Goal: Task Accomplishment & Management: Manage account settings

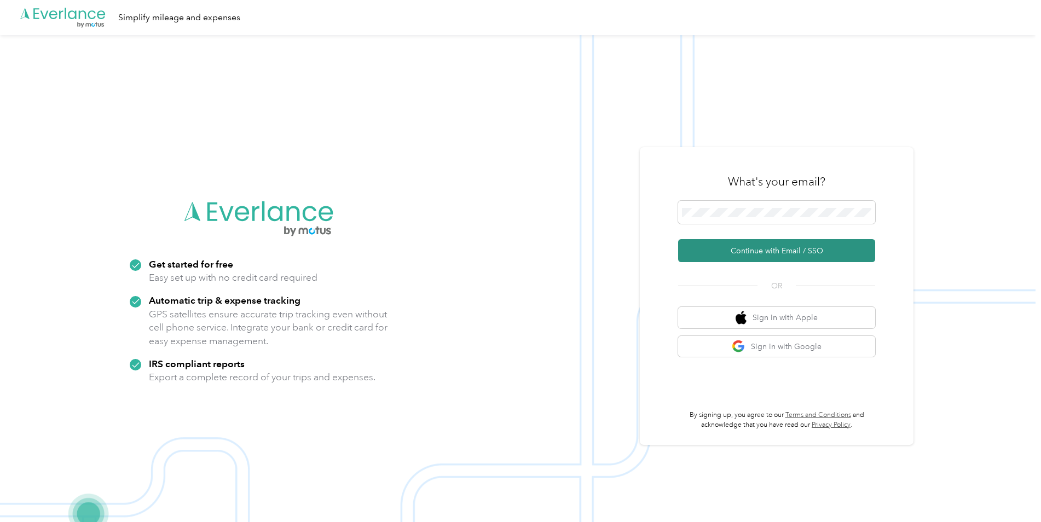
click at [780, 256] on button "Continue with Email / SSO" at bounding box center [776, 250] width 197 height 23
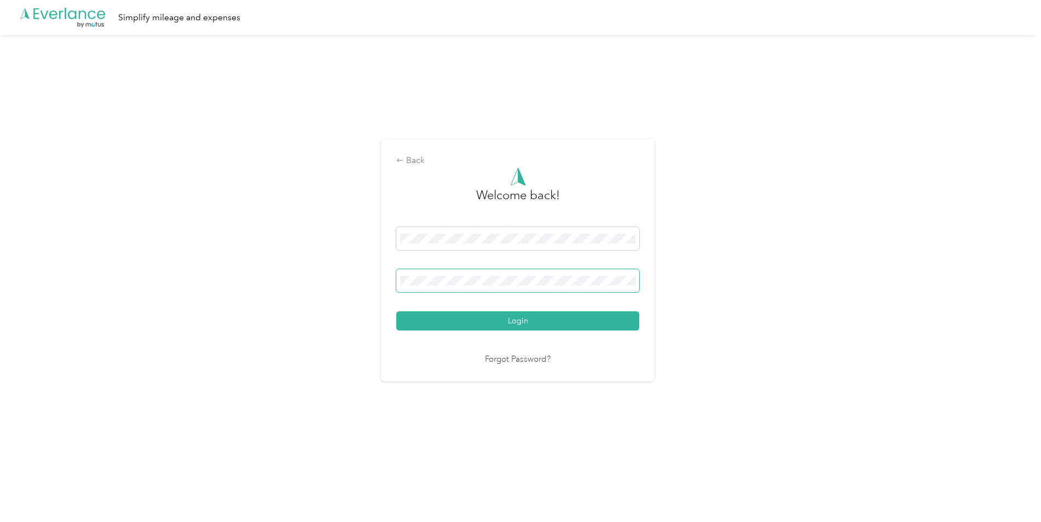
click at [534, 274] on span at bounding box center [517, 280] width 243 height 23
click at [396, 311] on button "Login" at bounding box center [517, 320] width 243 height 19
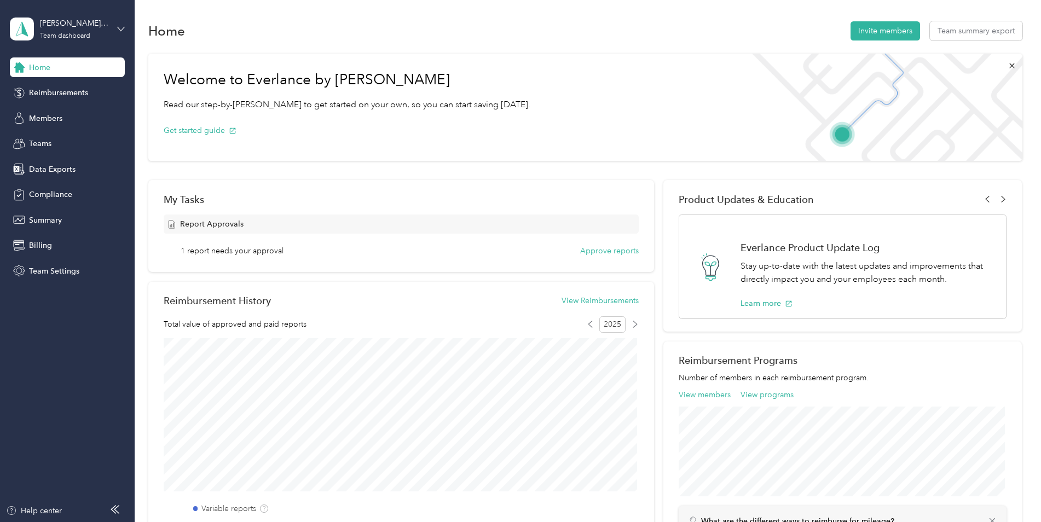
click at [118, 30] on icon at bounding box center [121, 29] width 8 height 8
click at [83, 112] on div "Personal dashboard" at bounding box center [54, 114] width 69 height 11
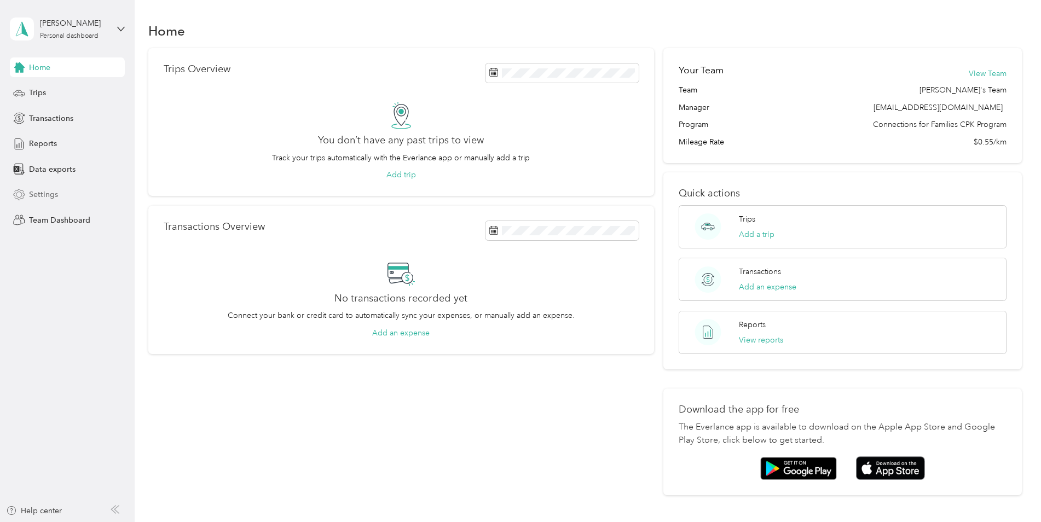
click at [50, 196] on span "Settings" at bounding box center [43, 194] width 29 height 11
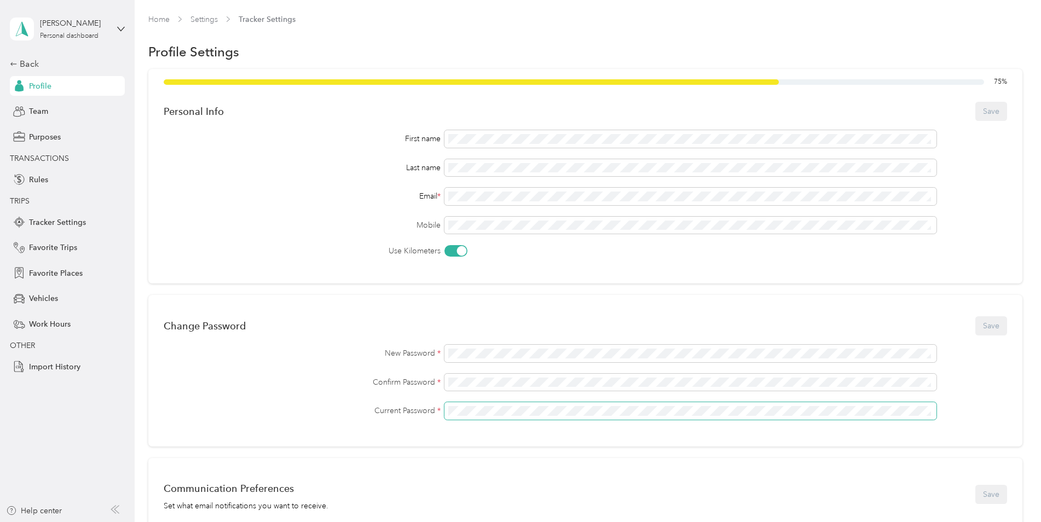
click at [479, 404] on span at bounding box center [690, 411] width 492 height 18
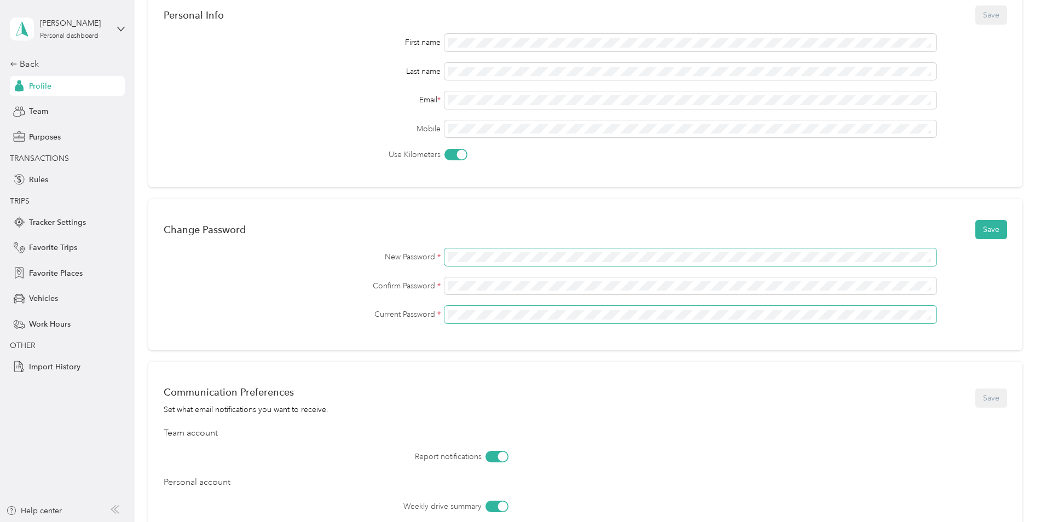
scroll to position [109, 0]
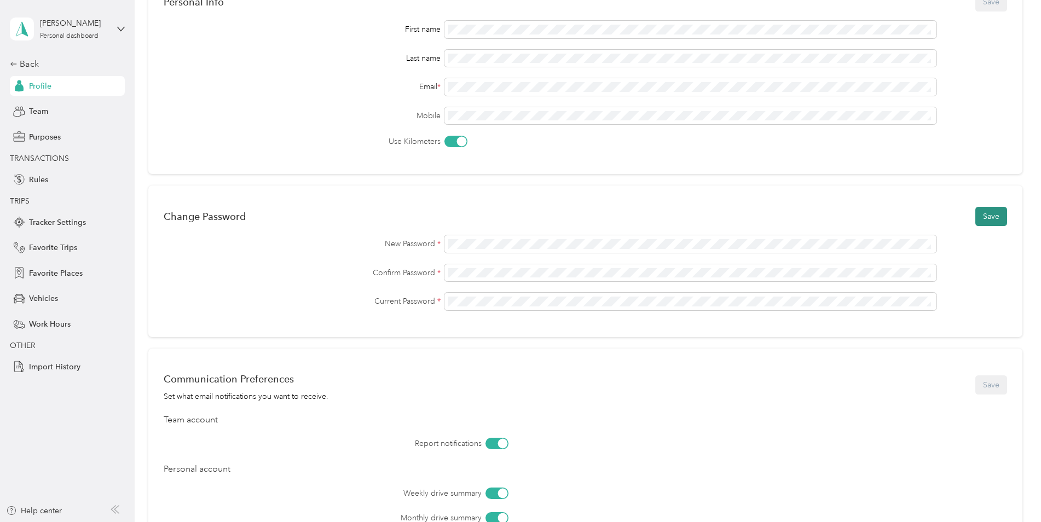
click at [984, 218] on button "Save" at bounding box center [991, 216] width 32 height 19
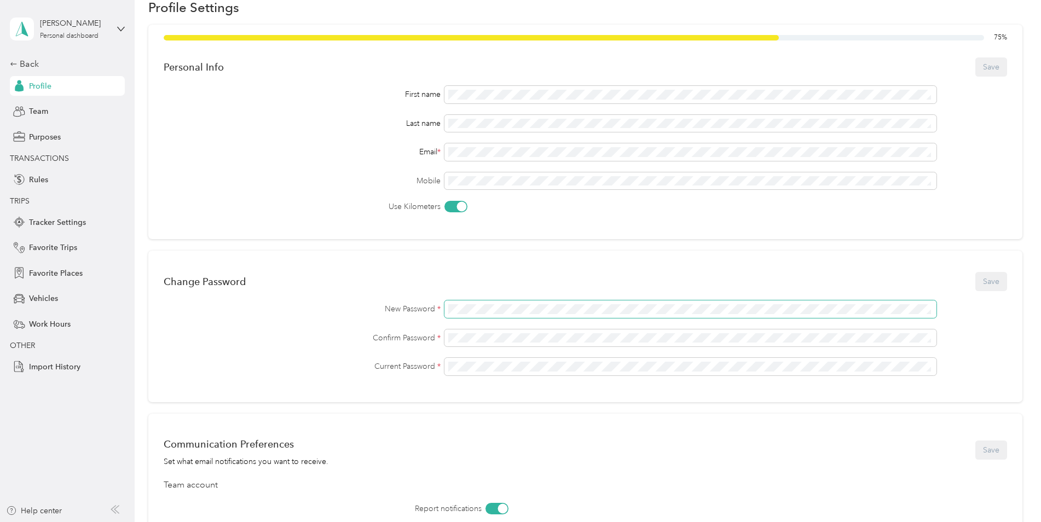
scroll to position [0, 0]
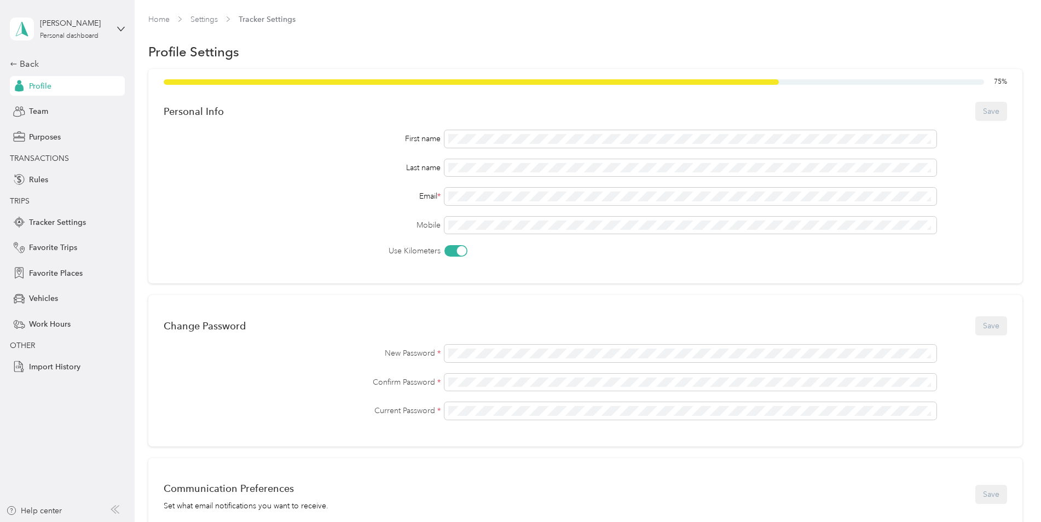
click at [117, 23] on div "[PERSON_NAME] Personal dashboard" at bounding box center [67, 29] width 115 height 38
click at [73, 94] on div "Team dashboard" at bounding box center [125, 86] width 215 height 19
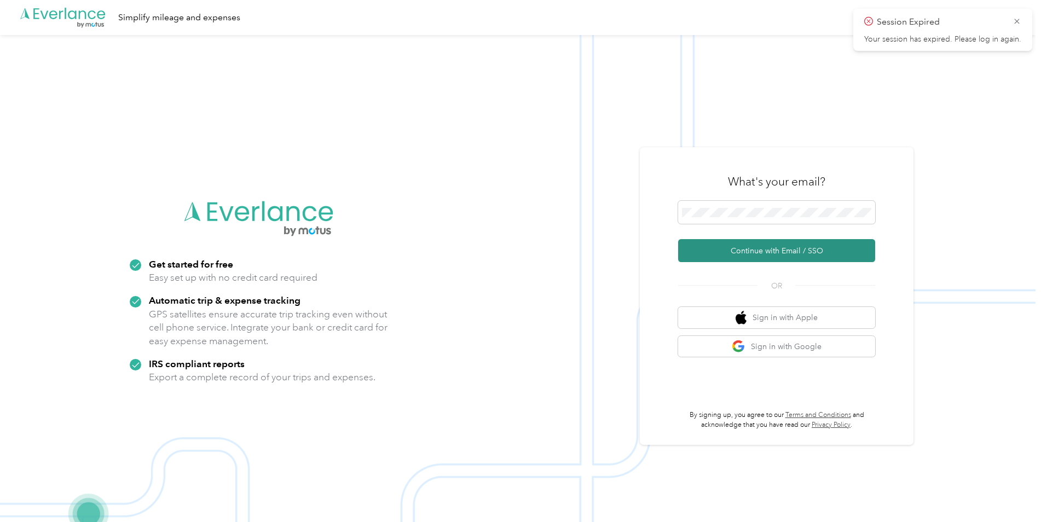
click at [765, 252] on button "Continue with Email / SSO" at bounding box center [776, 250] width 197 height 23
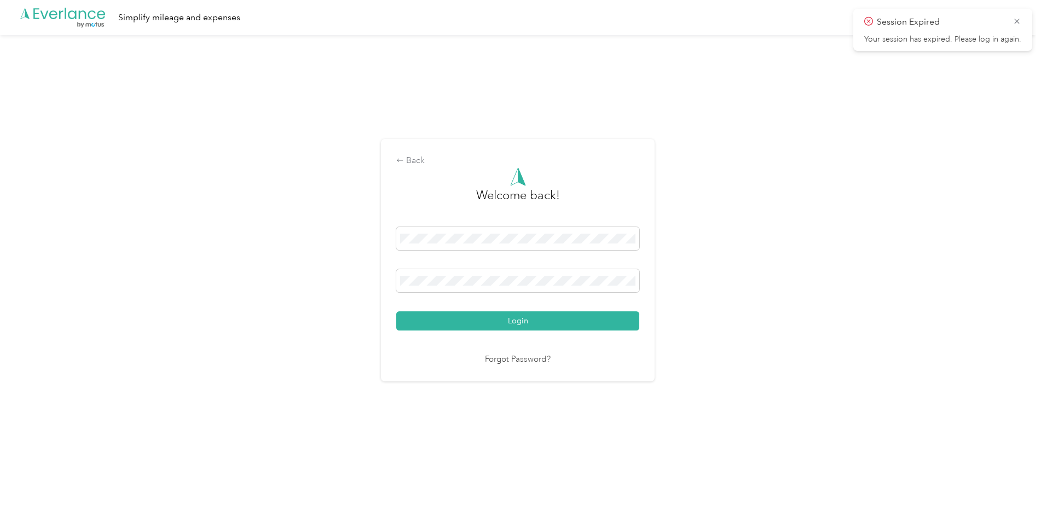
click at [396, 311] on button "Login" at bounding box center [517, 320] width 243 height 19
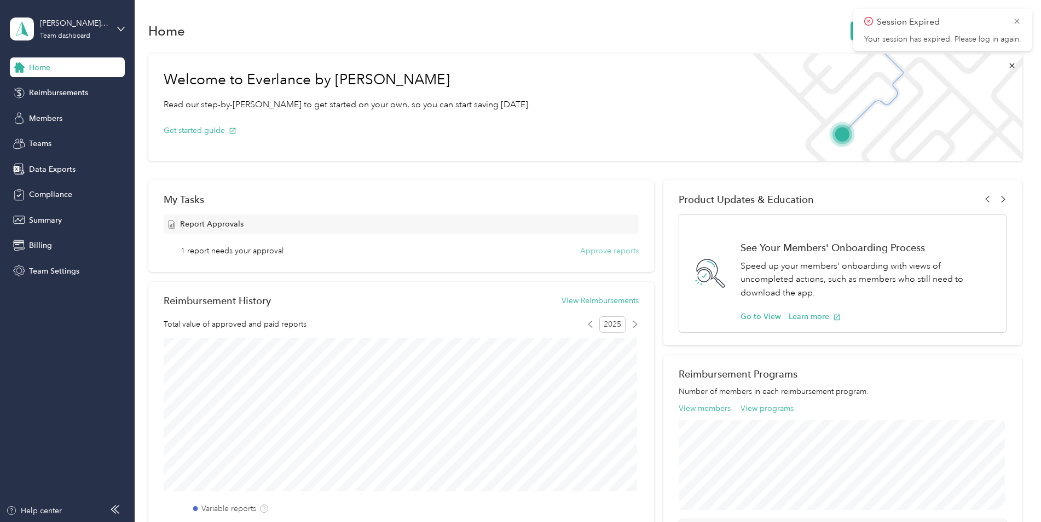
click at [601, 250] on button "Approve reports" at bounding box center [609, 250] width 59 height 11
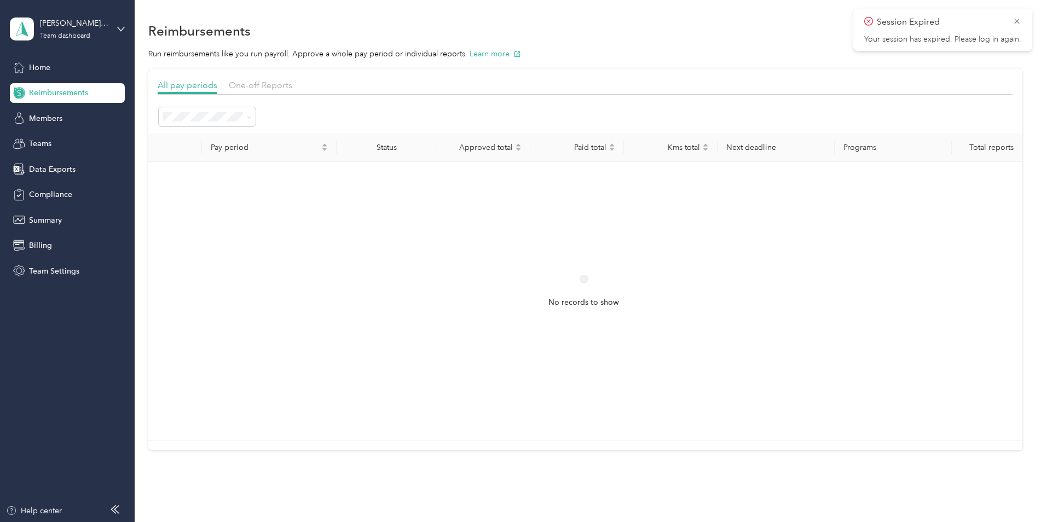
click at [1018, 21] on icon at bounding box center [1016, 21] width 9 height 10
click at [261, 85] on span "One-off Reports" at bounding box center [260, 85] width 63 height 10
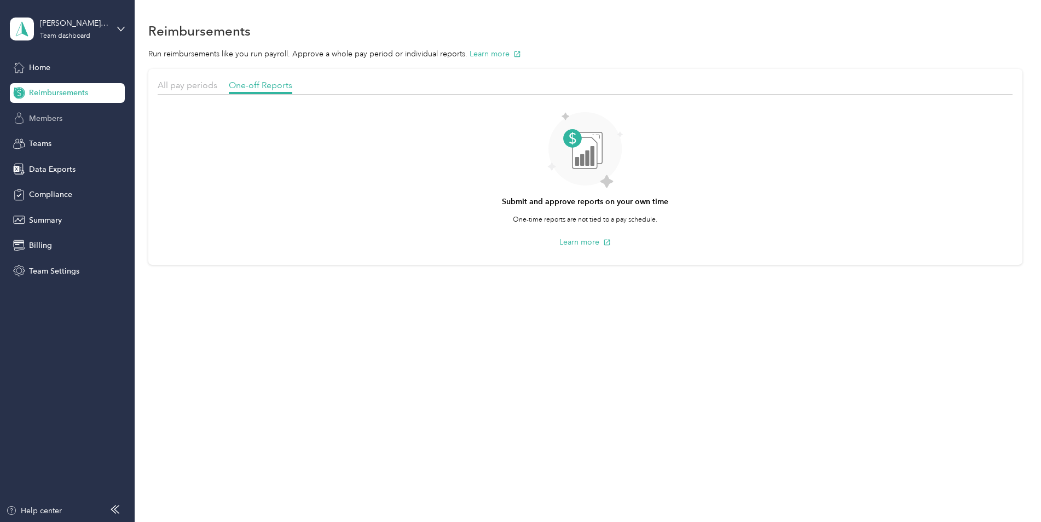
click at [43, 116] on span "Members" at bounding box center [45, 118] width 33 height 11
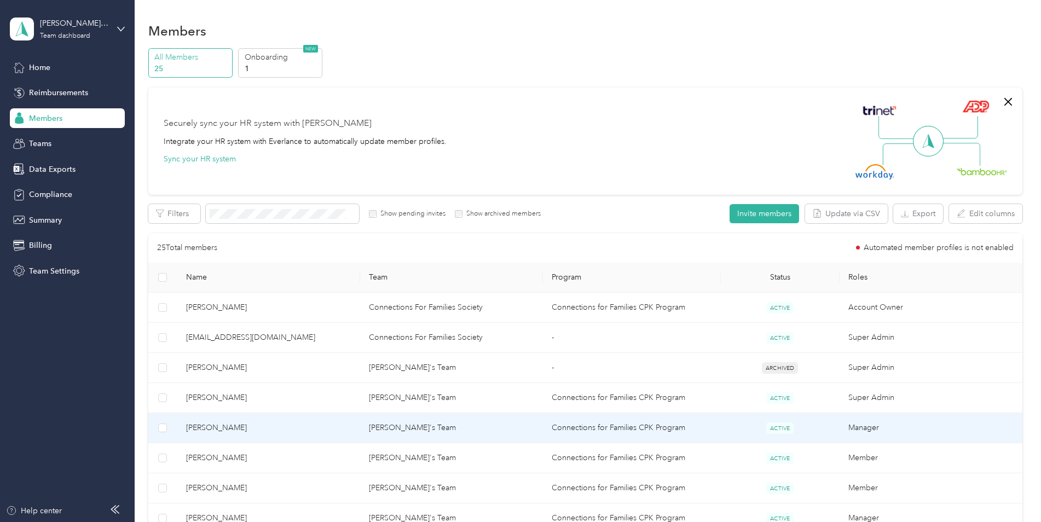
click at [579, 428] on td "Connections for Families CPK Program" at bounding box center [632, 428] width 178 height 30
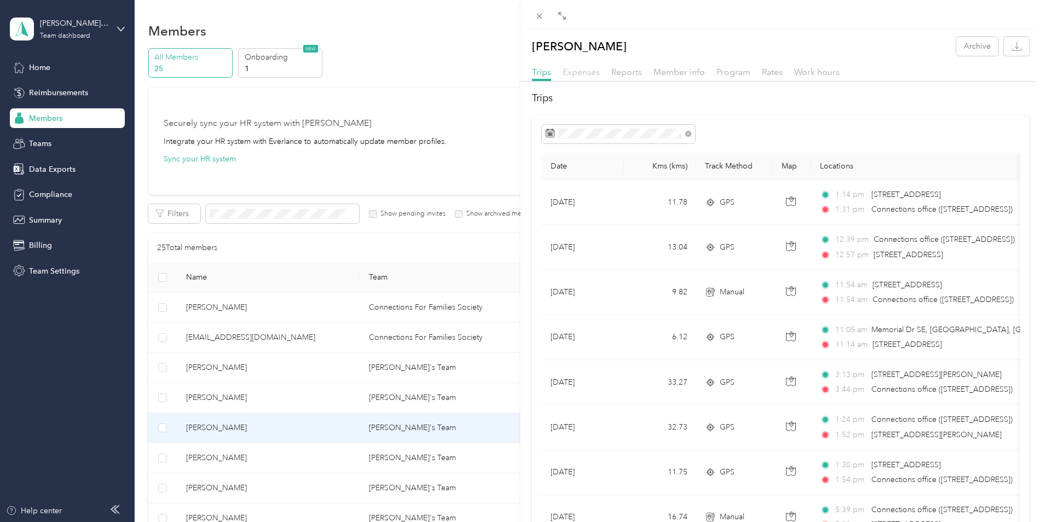
click at [581, 74] on span "Expenses" at bounding box center [581, 72] width 37 height 10
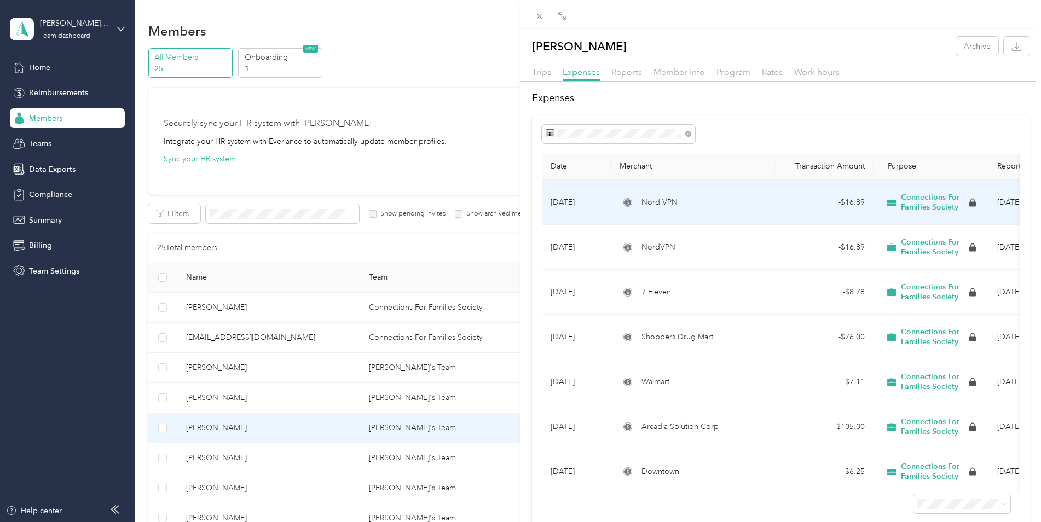
click at [739, 195] on td "Nord VPN" at bounding box center [693, 202] width 164 height 45
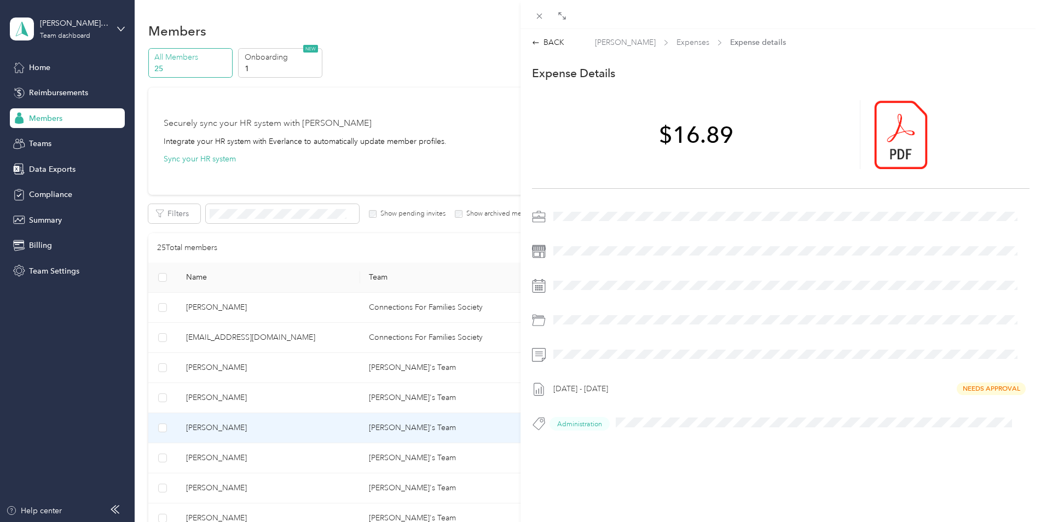
click at [989, 391] on div "[DATE] - [DATE] Needs Approval" at bounding box center [789, 389] width 480 height 18
click at [989, 389] on div "[DATE] - [DATE] Needs Approval" at bounding box center [789, 389] width 480 height 18
click at [995, 389] on div "[DATE] - [DATE] Needs Approval" at bounding box center [789, 389] width 480 height 18
click at [963, 386] on div "[DATE] - [DATE] Needs Approval" at bounding box center [789, 389] width 480 height 18
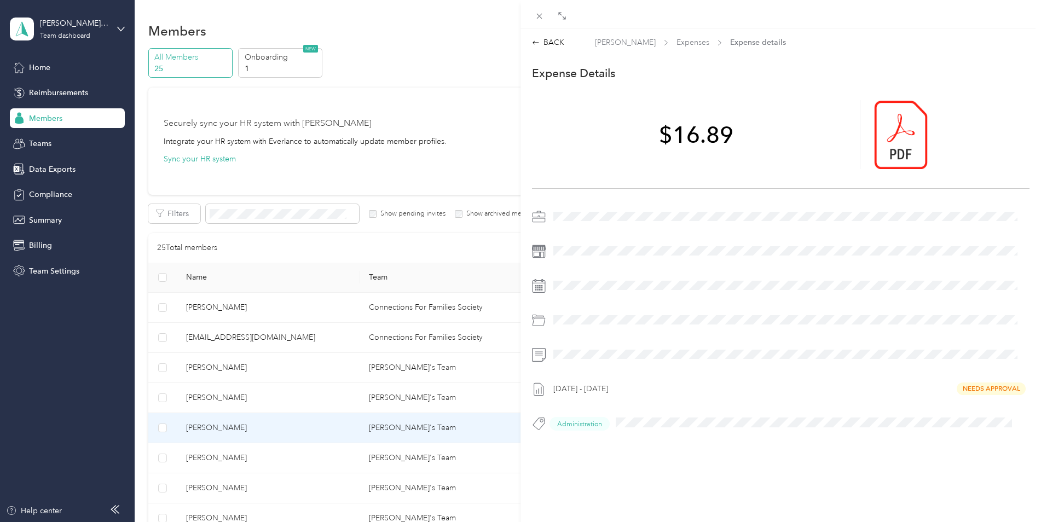
click at [564, 387] on div "[DATE] - [DATE] Needs Approval" at bounding box center [789, 389] width 480 height 18
click at [537, 14] on icon at bounding box center [539, 15] width 9 height 9
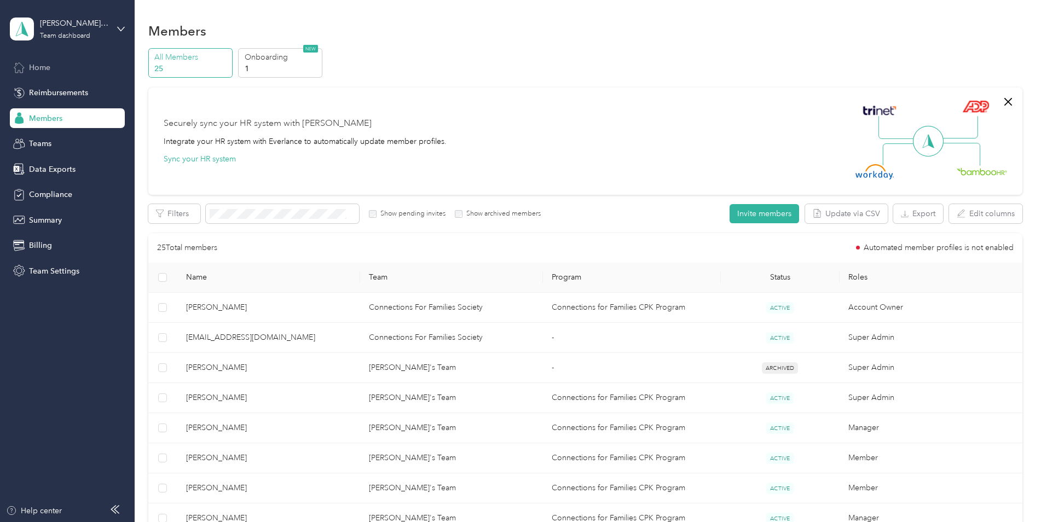
click at [42, 71] on span "Home" at bounding box center [39, 67] width 21 height 11
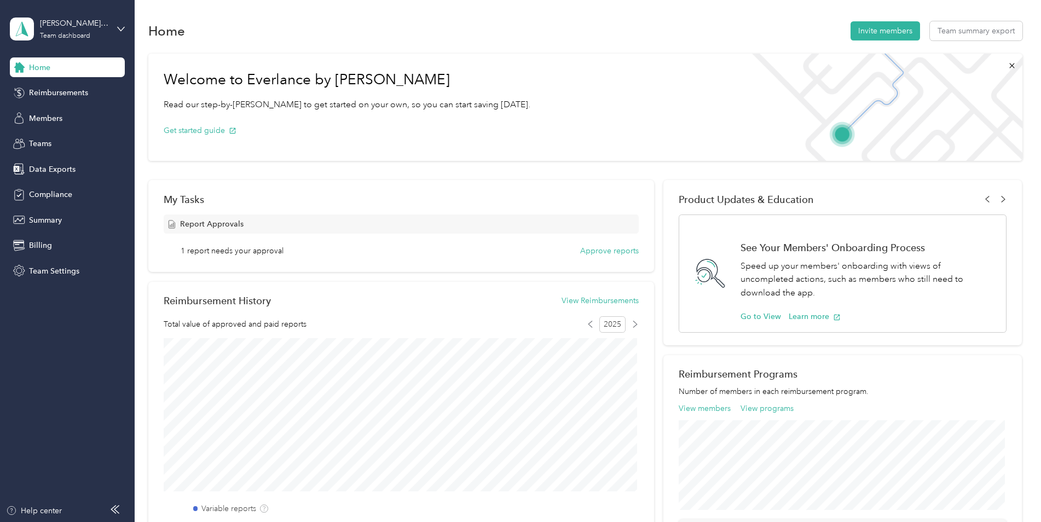
drag, startPoint x: 207, startPoint y: 251, endPoint x: 215, endPoint y: 251, distance: 7.7
click at [208, 251] on span "1 report needs your approval" at bounding box center [232, 250] width 103 height 11
click at [616, 254] on button "Approve reports" at bounding box center [609, 250] width 59 height 11
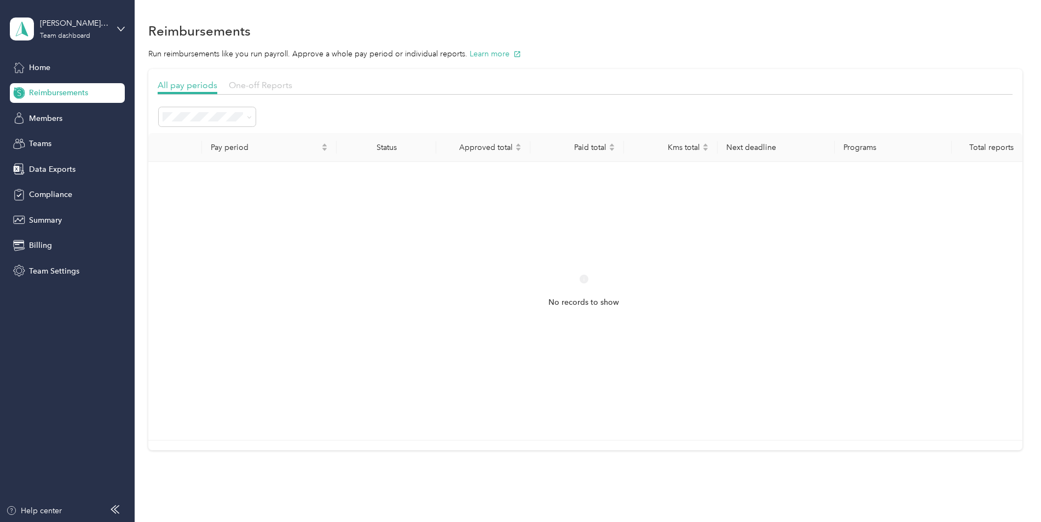
click at [282, 86] on span "One-off Reports" at bounding box center [260, 85] width 63 height 10
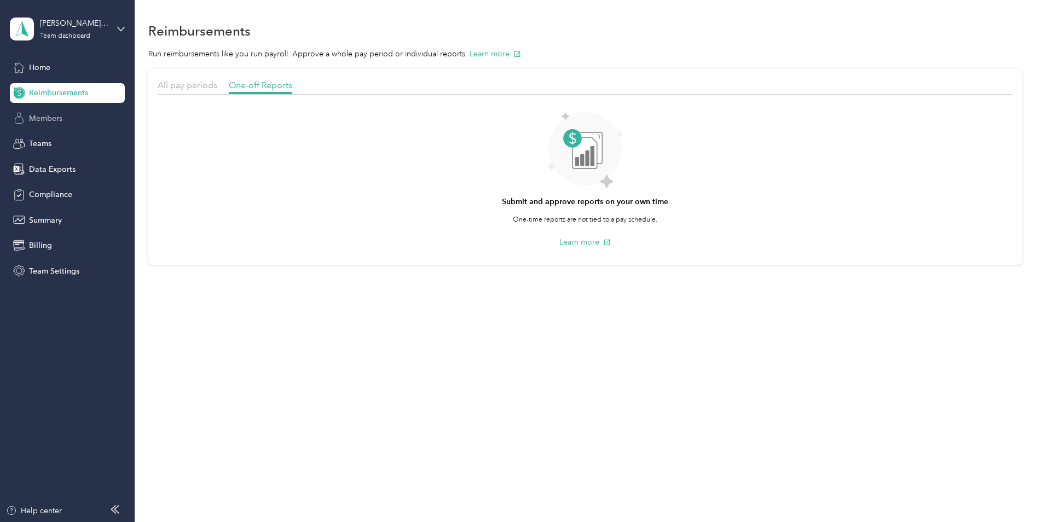
click at [51, 117] on span "Members" at bounding box center [45, 118] width 33 height 11
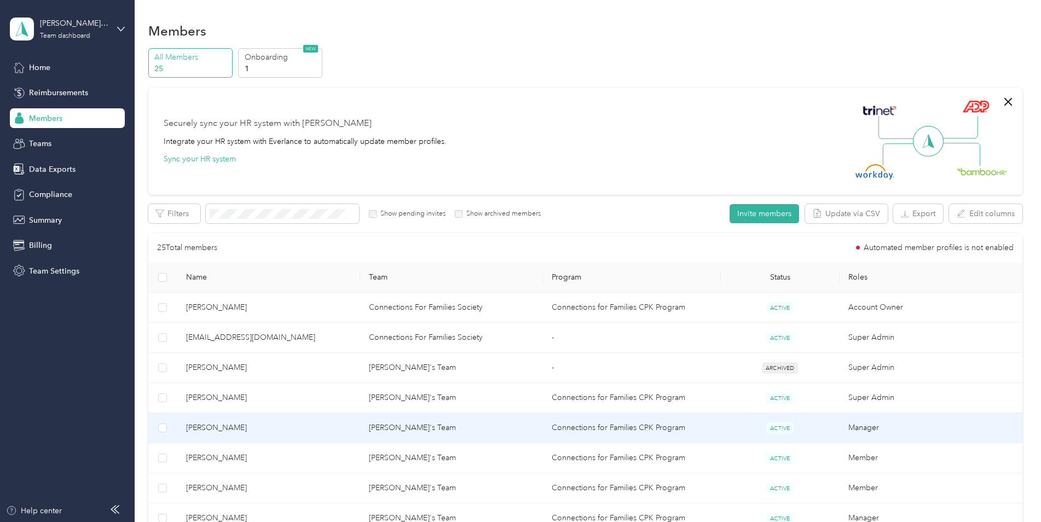
click at [388, 427] on td "[PERSON_NAME]'s Team" at bounding box center [451, 428] width 183 height 30
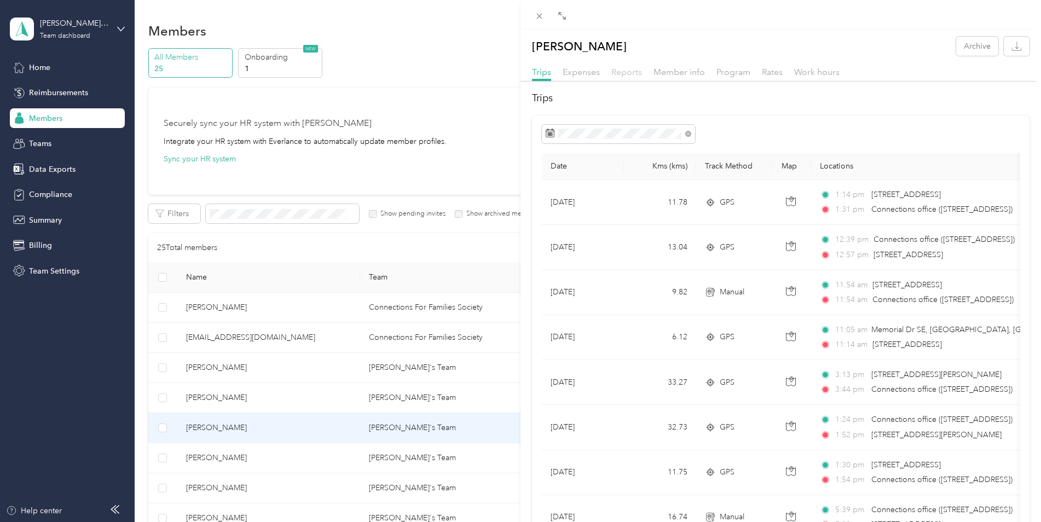
click at [619, 75] on span "Reports" at bounding box center [626, 72] width 31 height 10
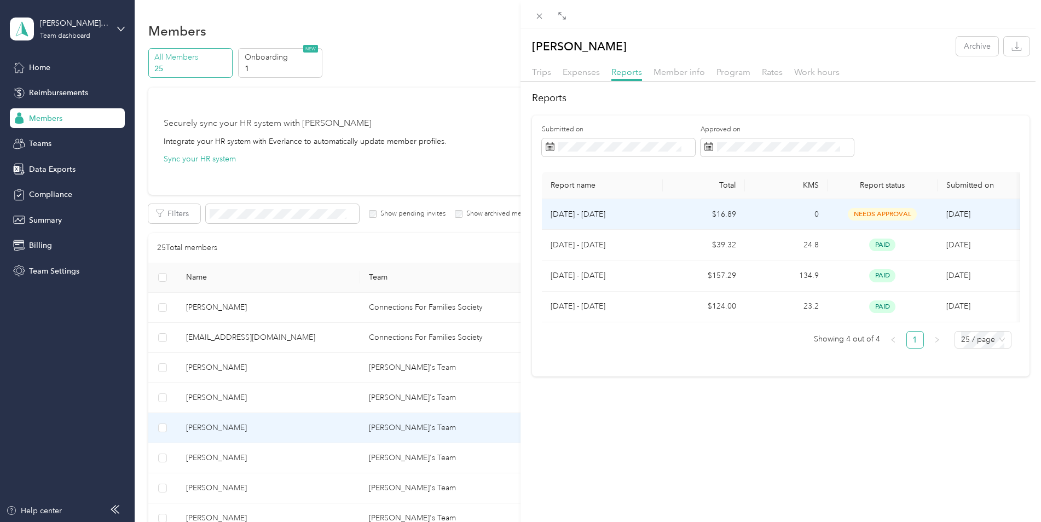
click at [588, 210] on p "[DATE] - [DATE]" at bounding box center [601, 214] width 103 height 12
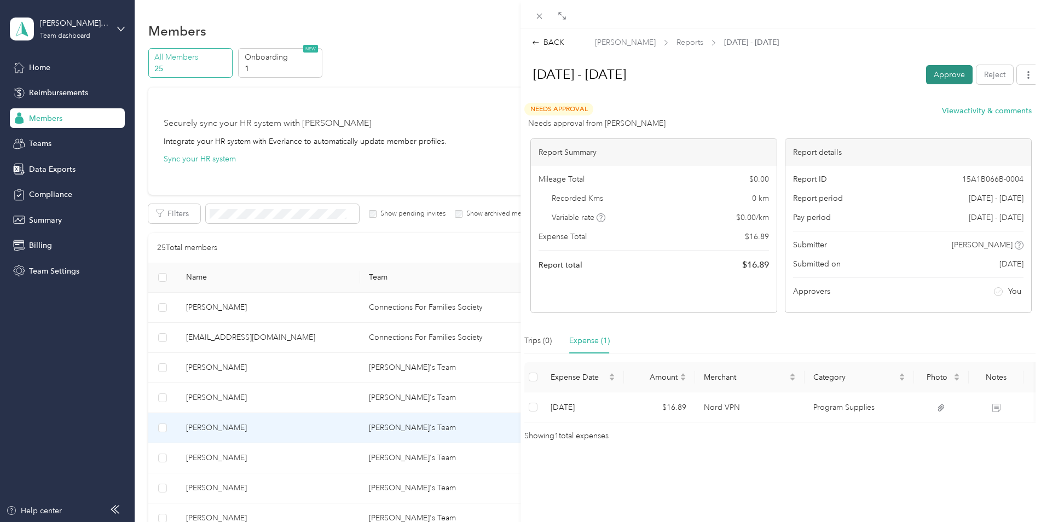
click at [942, 67] on button "Approve" at bounding box center [949, 74] width 47 height 19
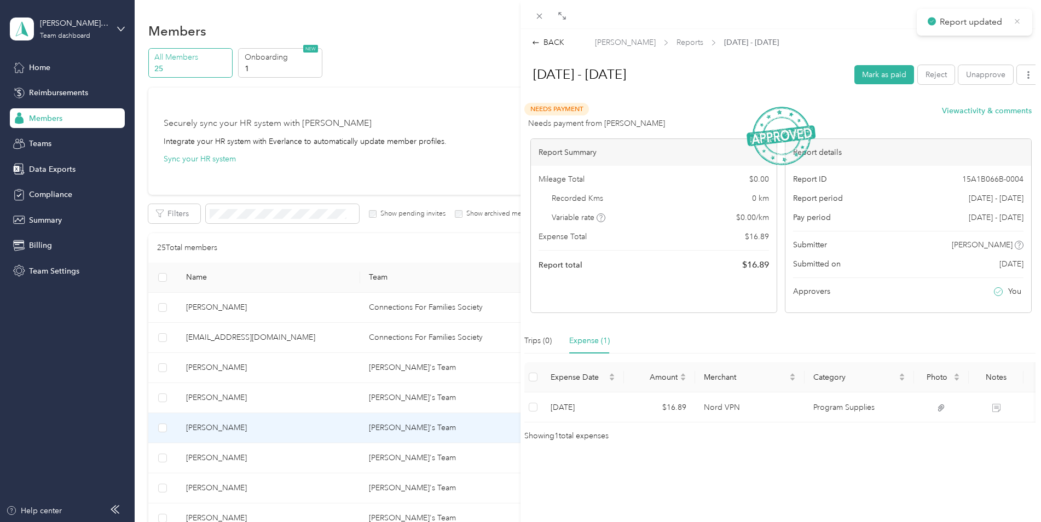
click at [1014, 20] on icon at bounding box center [1017, 21] width 8 height 10
click at [123, 25] on div "BACK [PERSON_NAME] Reports [DATE] - [DATE] [DATE] - [DATE] Mark as paid Reject …" at bounding box center [520, 261] width 1041 height 522
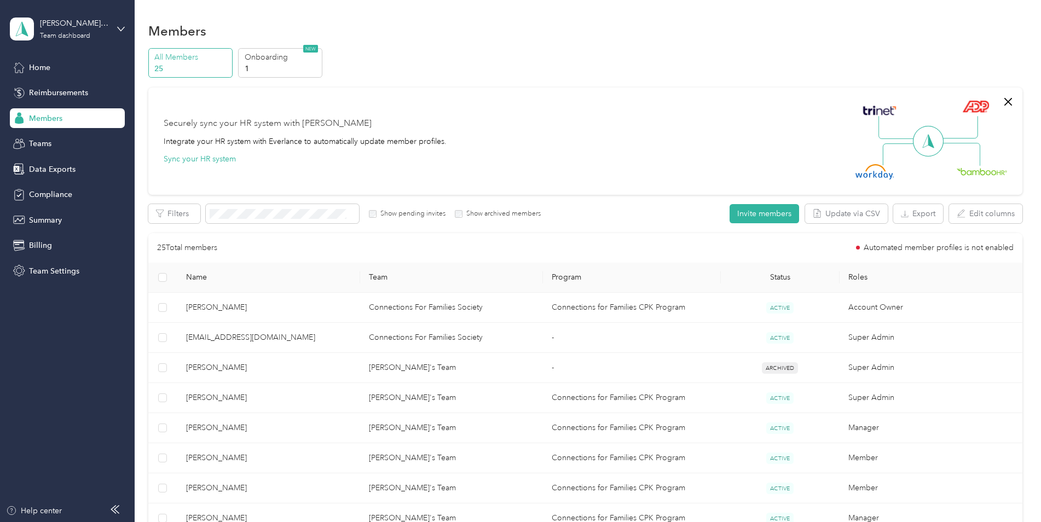
click at [118, 32] on icon at bounding box center [121, 29] width 8 height 8
click at [40, 142] on div "Log out" at bounding box center [41, 139] width 42 height 11
